Goal: Check status

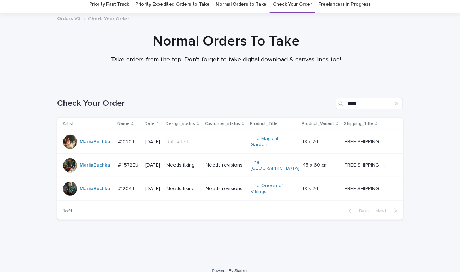
scroll to position [28, 0]
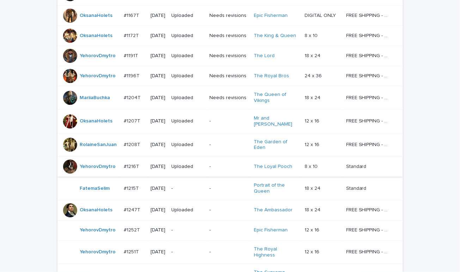
scroll to position [573, 0]
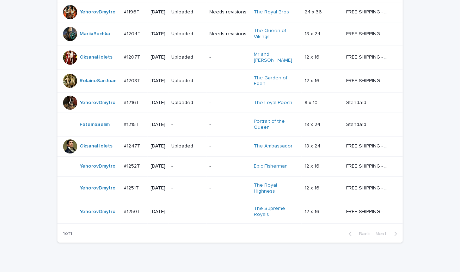
click at [194, 161] on div "-" at bounding box center [187, 167] width 32 height 12
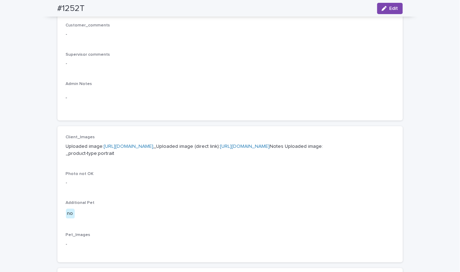
scroll to position [247, 0]
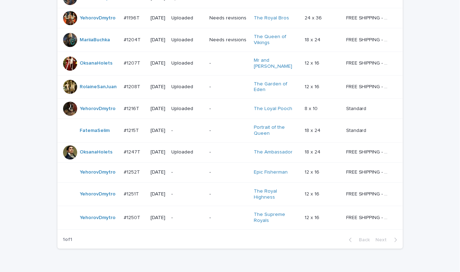
scroll to position [573, 0]
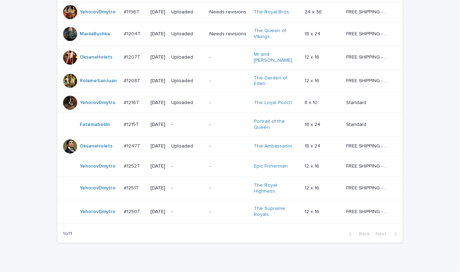
click at [192, 185] on p "-" at bounding box center [187, 188] width 32 height 6
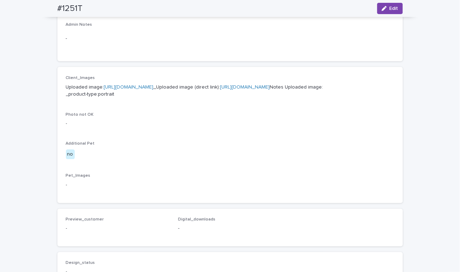
scroll to position [370, 0]
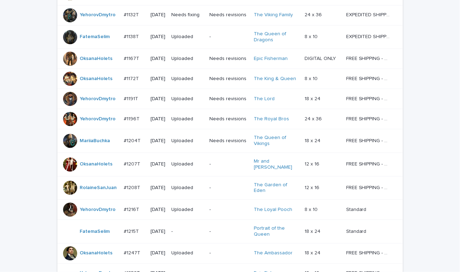
scroll to position [573, 0]
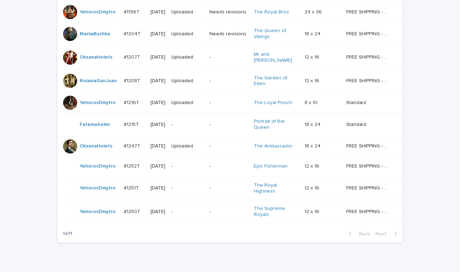
click at [192, 209] on p "-" at bounding box center [187, 212] width 32 height 6
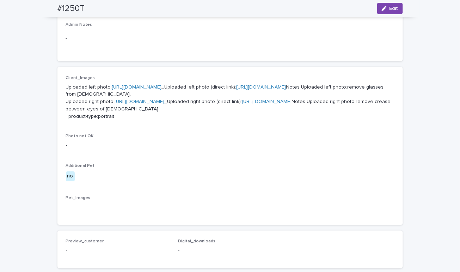
scroll to position [123, 0]
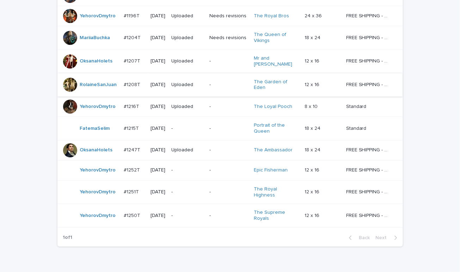
scroll to position [573, 0]
